Goal: Task Accomplishment & Management: Complete application form

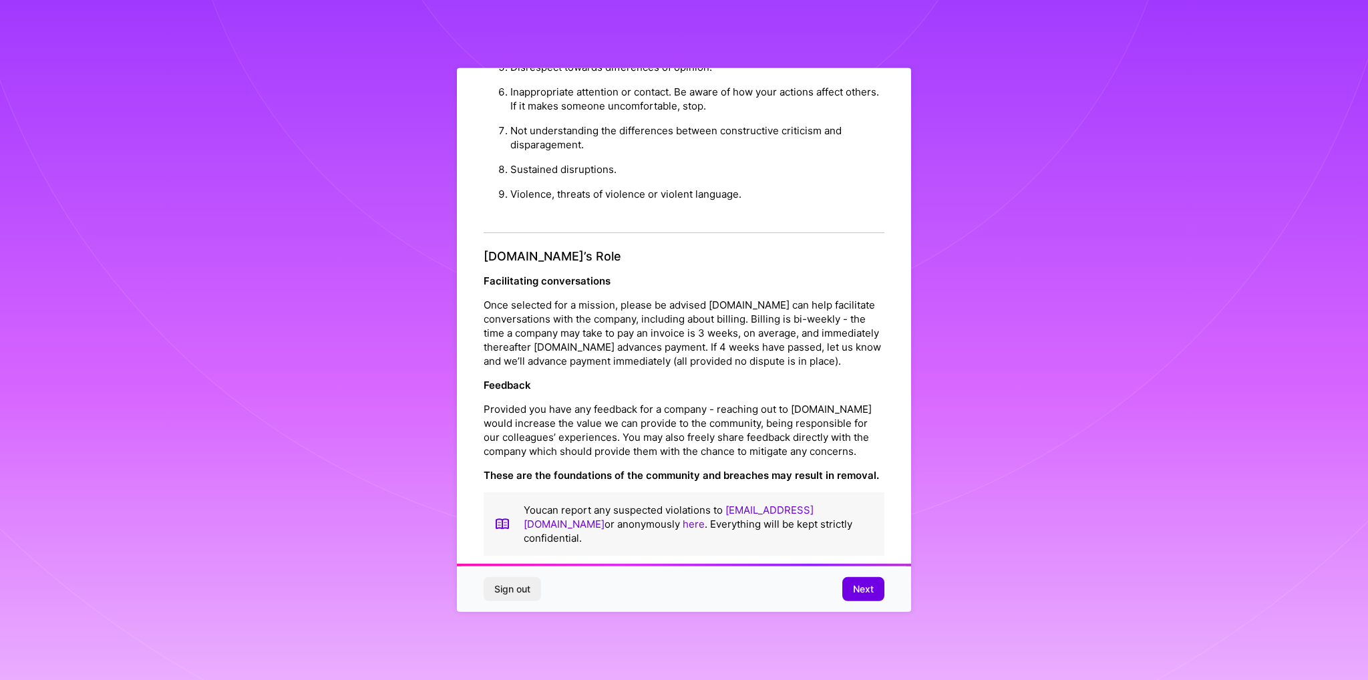
scroll to position [15, 0]
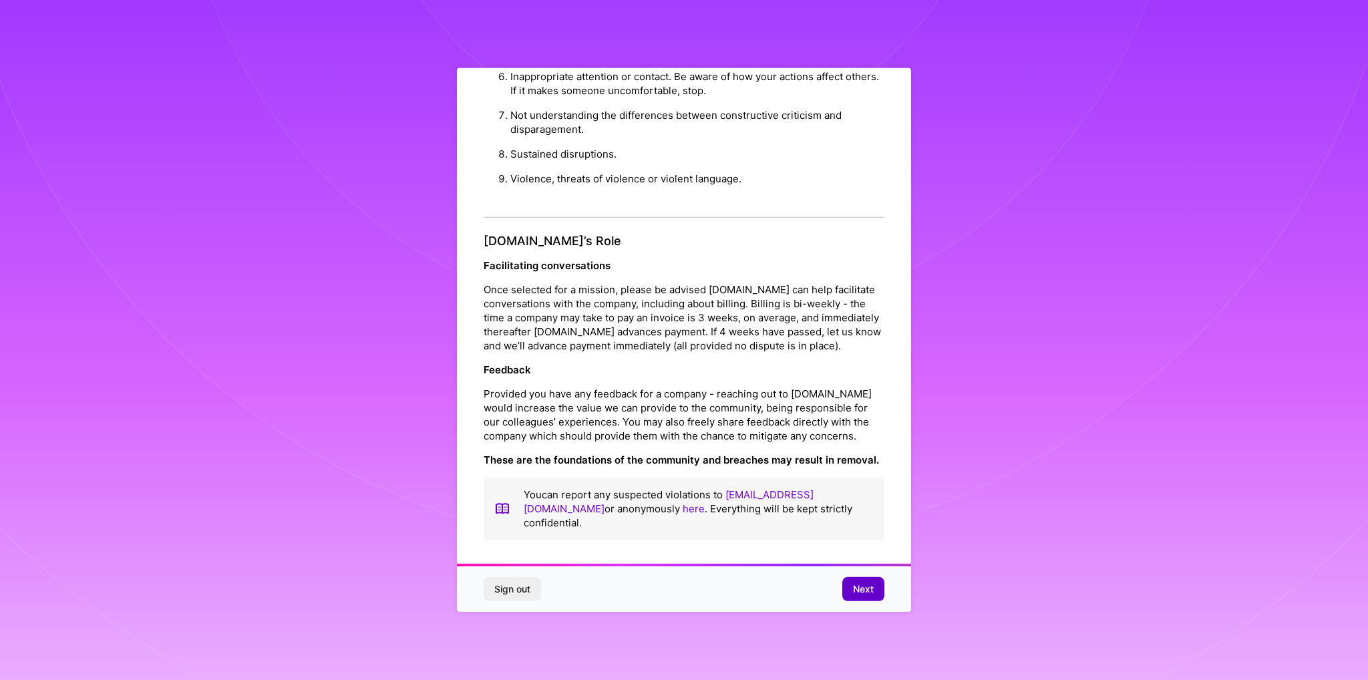
click at [855, 587] on span "Next" at bounding box center [863, 588] width 21 height 13
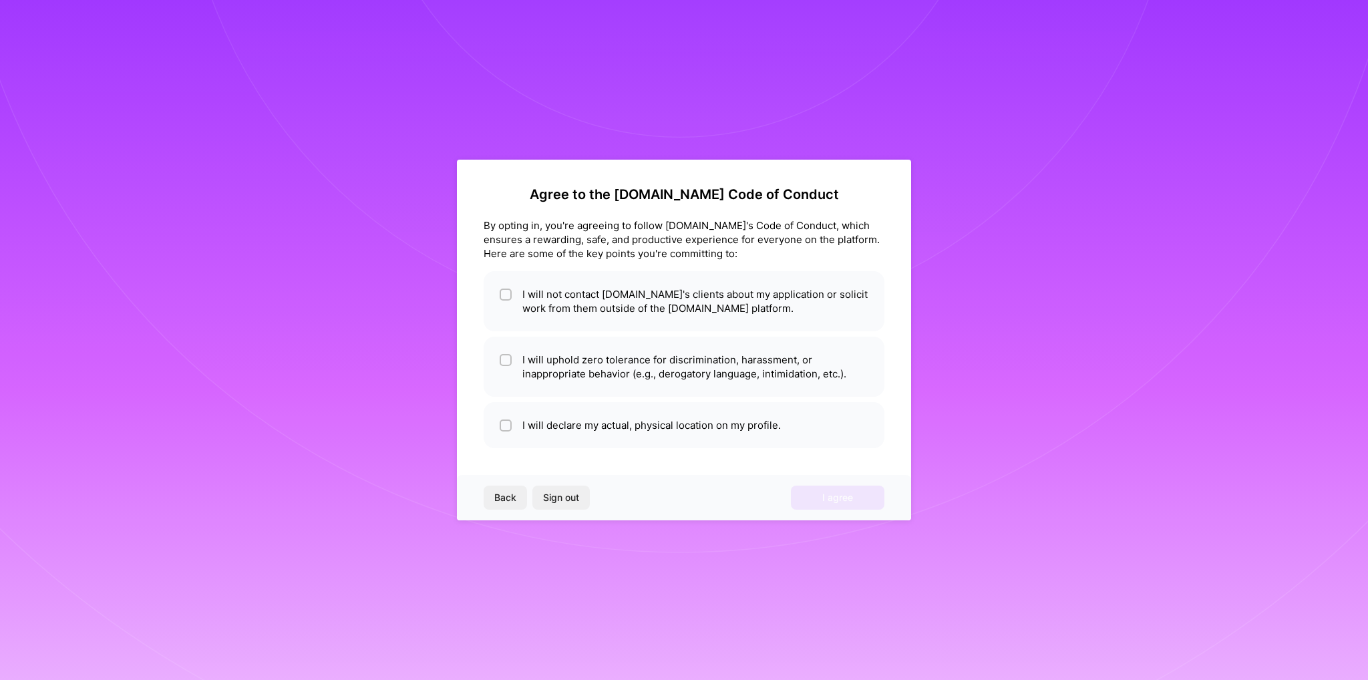
click at [506, 494] on span "Back" at bounding box center [505, 497] width 22 height 13
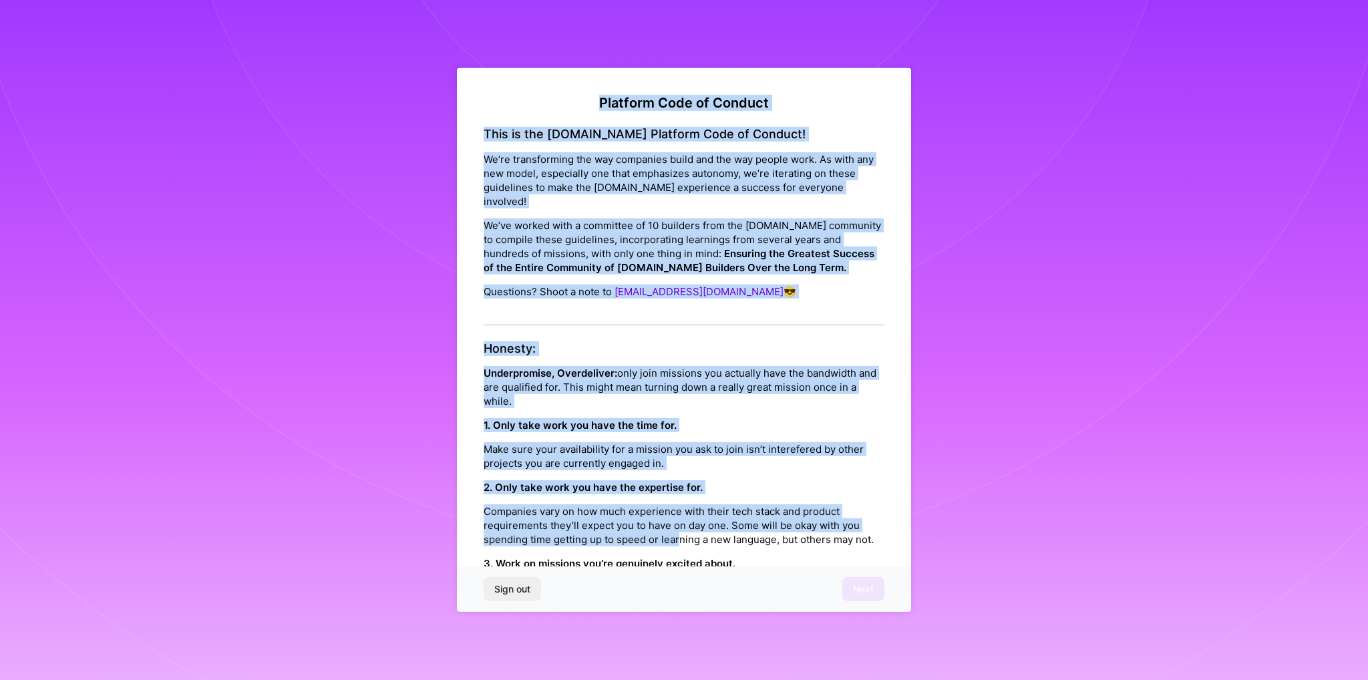
drag, startPoint x: 584, startPoint y: 96, endPoint x: 613, endPoint y: 469, distance: 374.4
click at [556, 343] on h4 "Honesty:" at bounding box center [683, 348] width 401 height 15
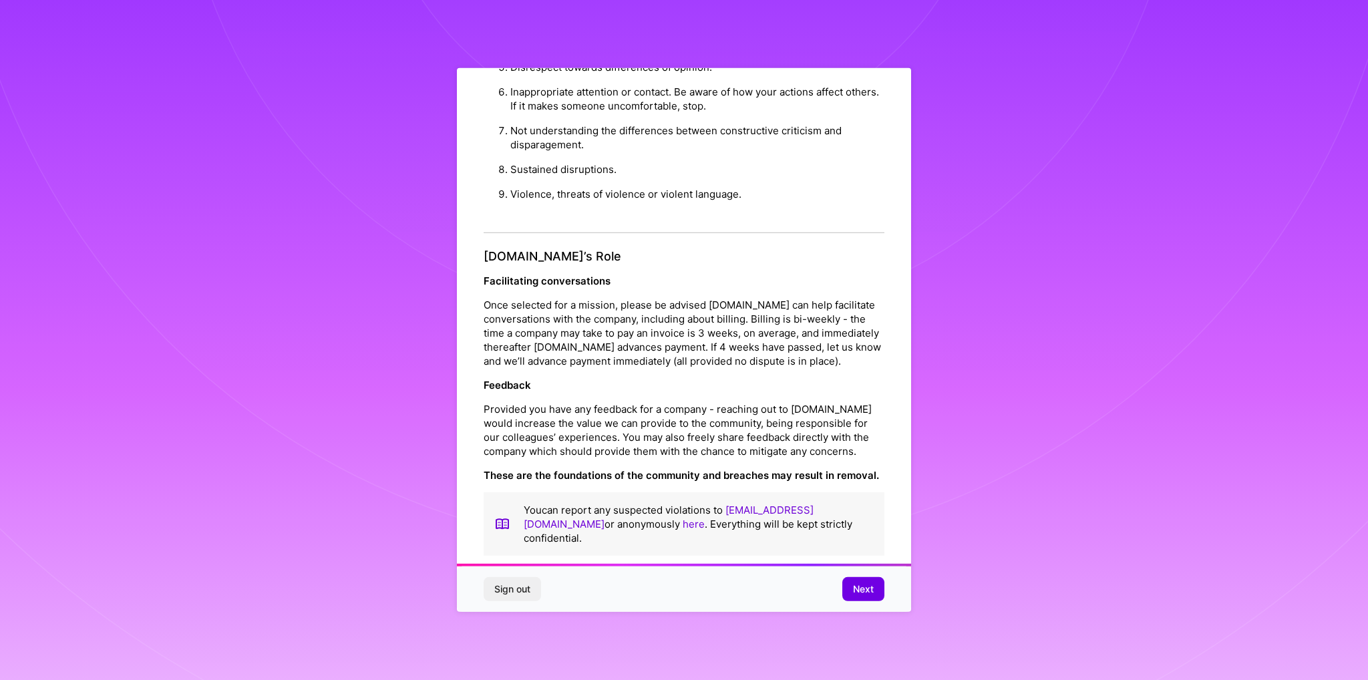
scroll to position [1376, 0]
click at [864, 584] on span "Next" at bounding box center [863, 588] width 21 height 13
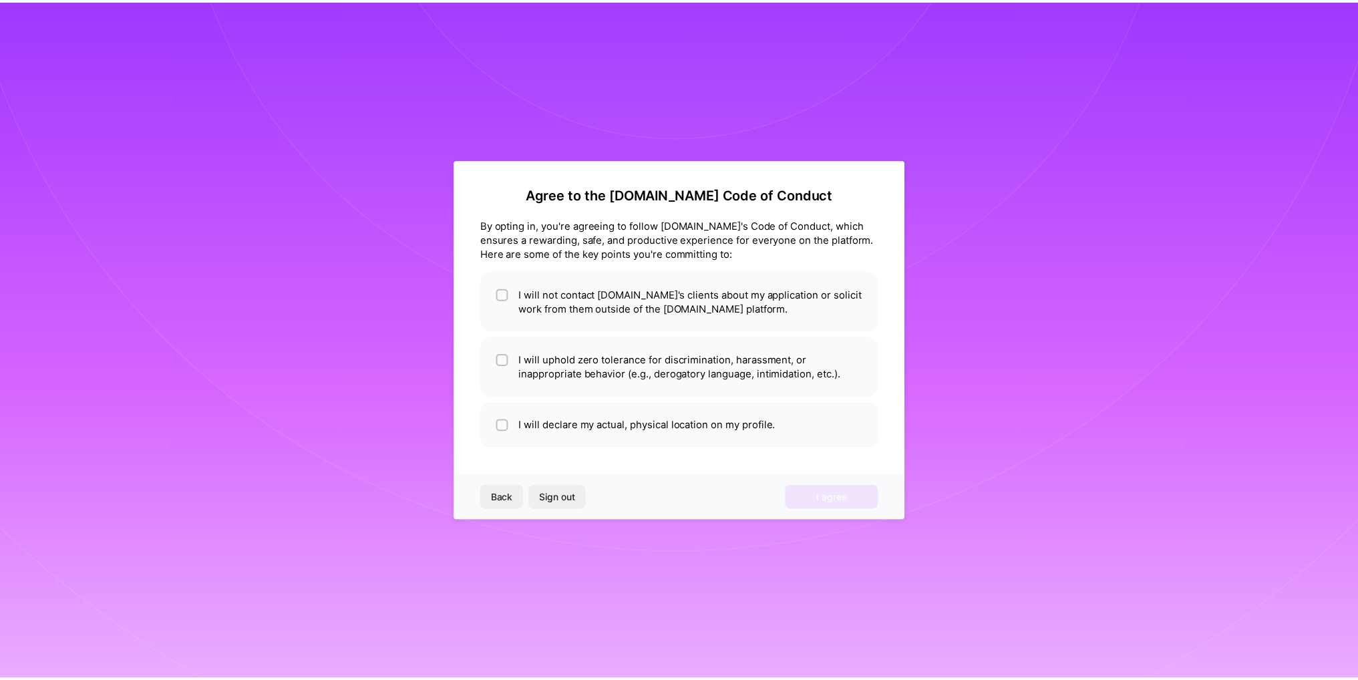
scroll to position [0, 0]
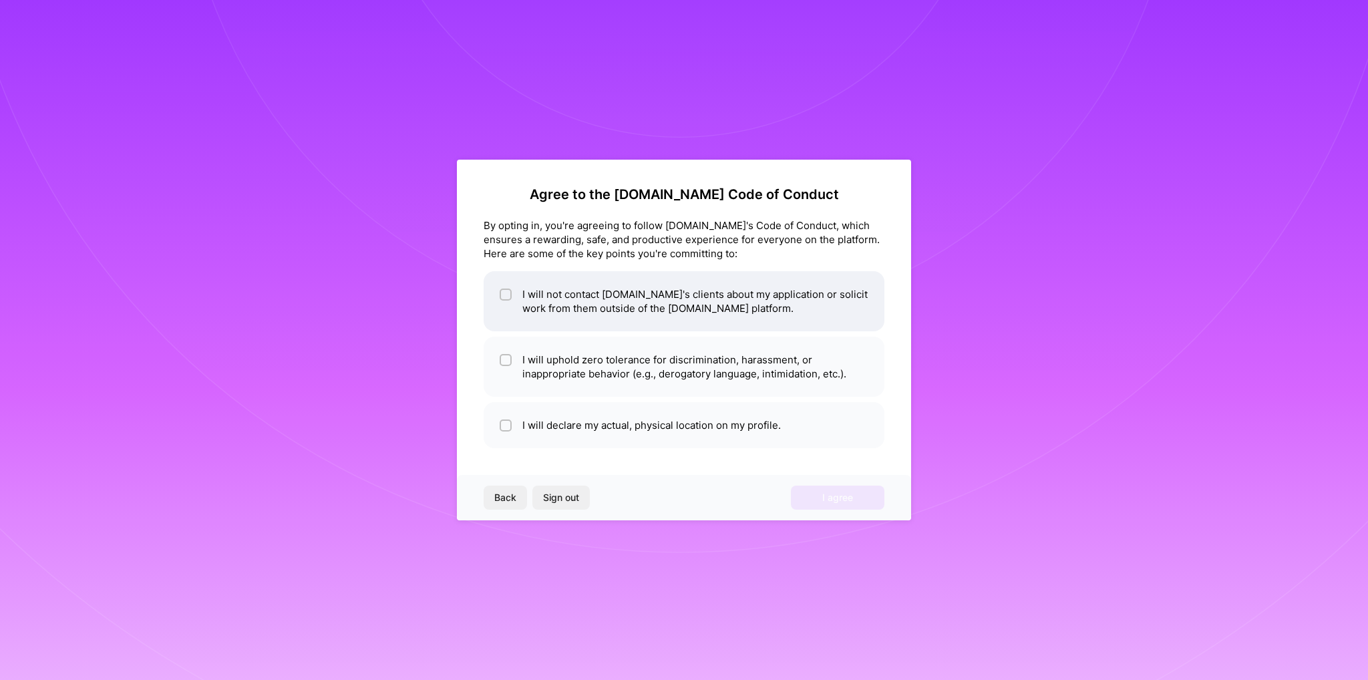
click at [508, 294] on input "checkbox" at bounding box center [506, 294] width 9 height 9
checkbox input "true"
click at [510, 357] on input "checkbox" at bounding box center [506, 360] width 9 height 9
checkbox input "true"
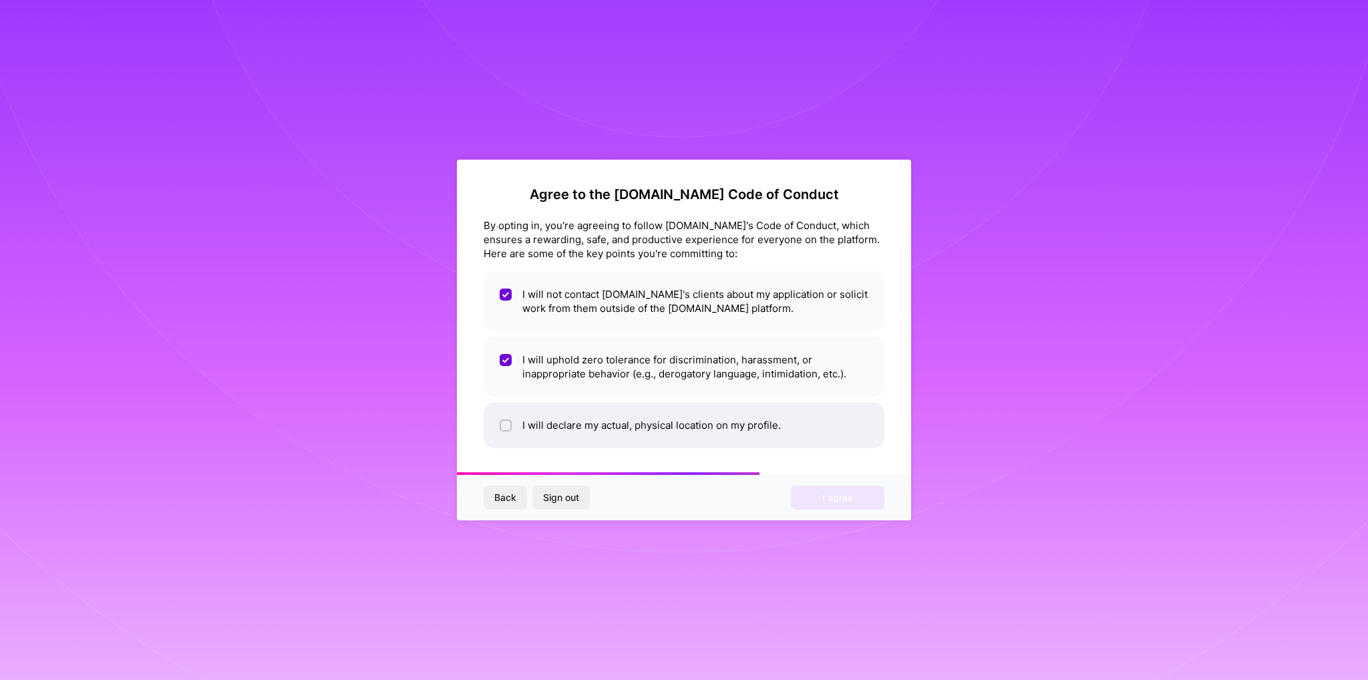
click at [510, 427] on div at bounding box center [505, 425] width 12 height 12
checkbox input "true"
click at [829, 498] on span "I agree" at bounding box center [837, 497] width 31 height 13
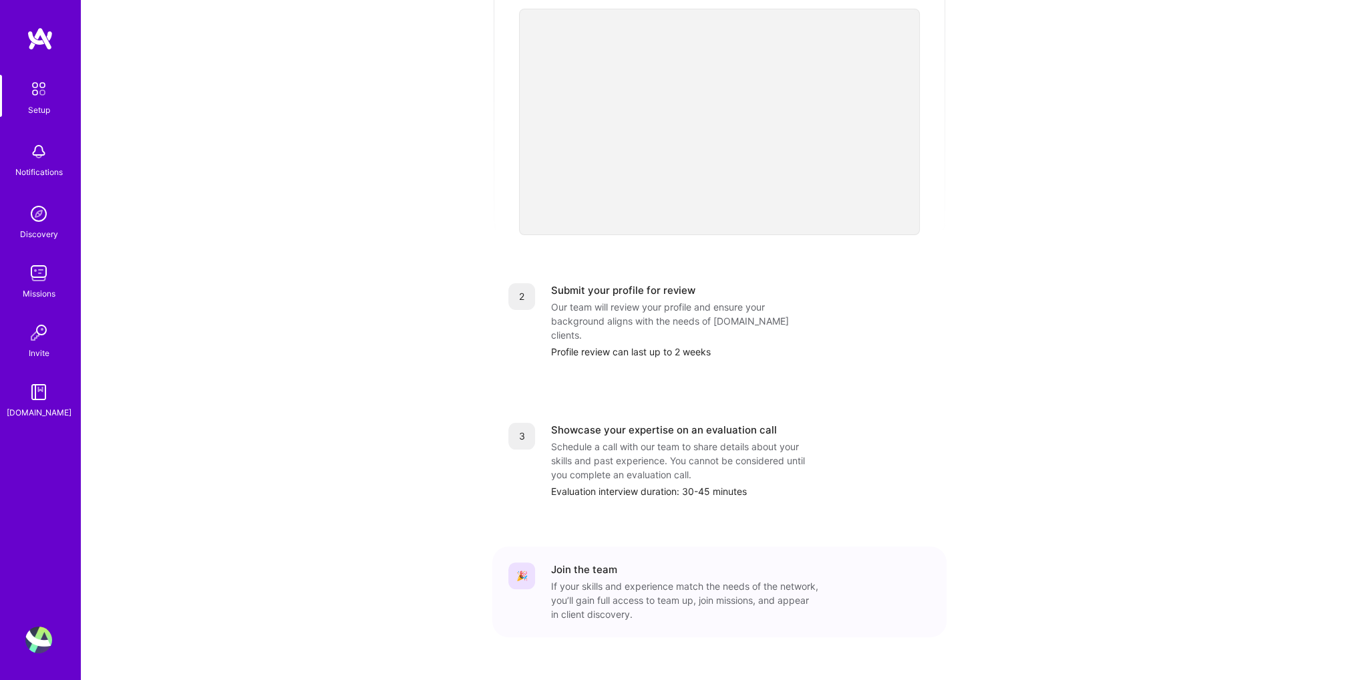
scroll to position [335, 0]
click at [946, 282] on div "2 Submit your profile for review Our team will review your profile and ensure y…" at bounding box center [719, 318] width 454 height 108
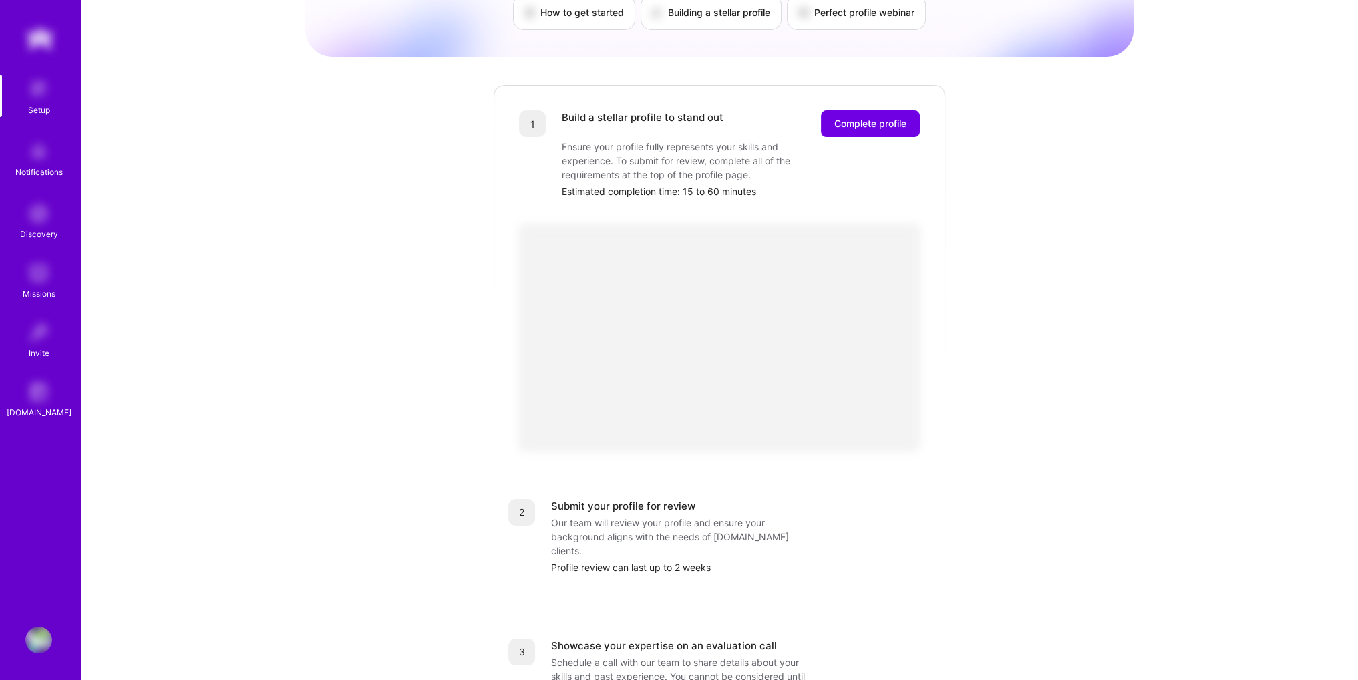
scroll to position [67, 0]
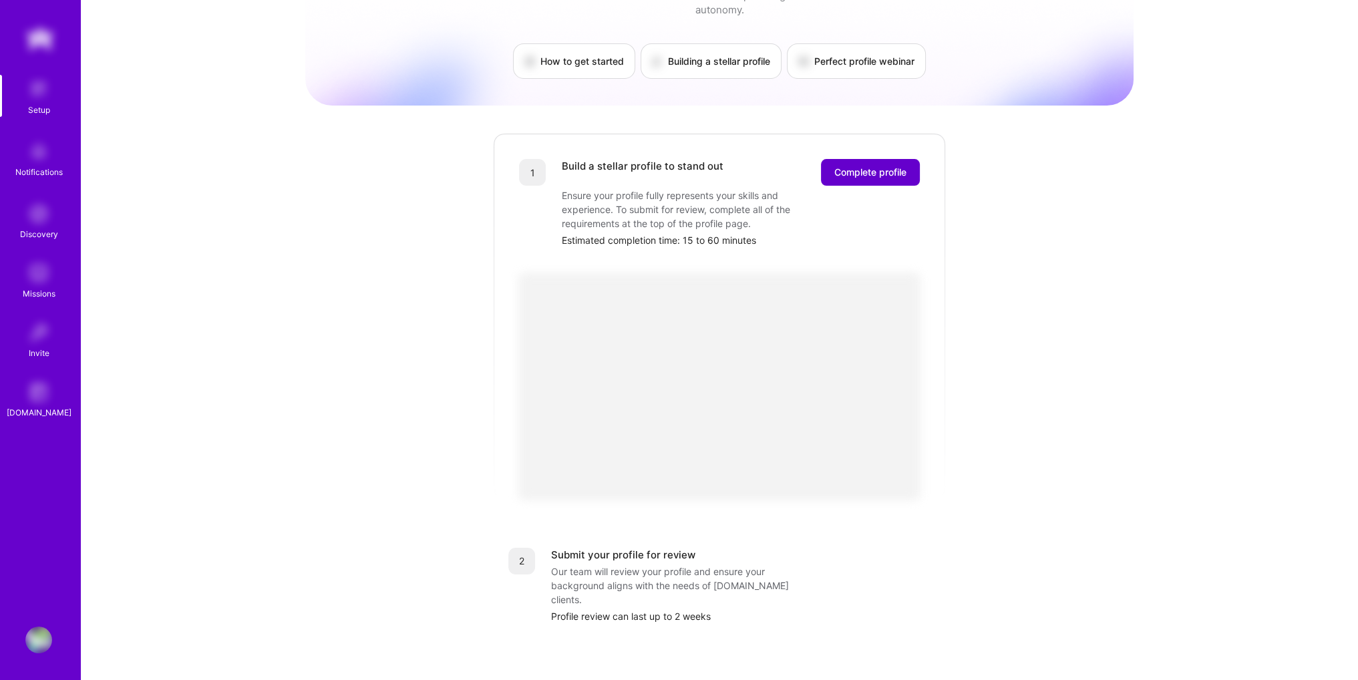
click at [888, 166] on span "Complete profile" at bounding box center [870, 172] width 72 height 13
